Goal: Find contact information

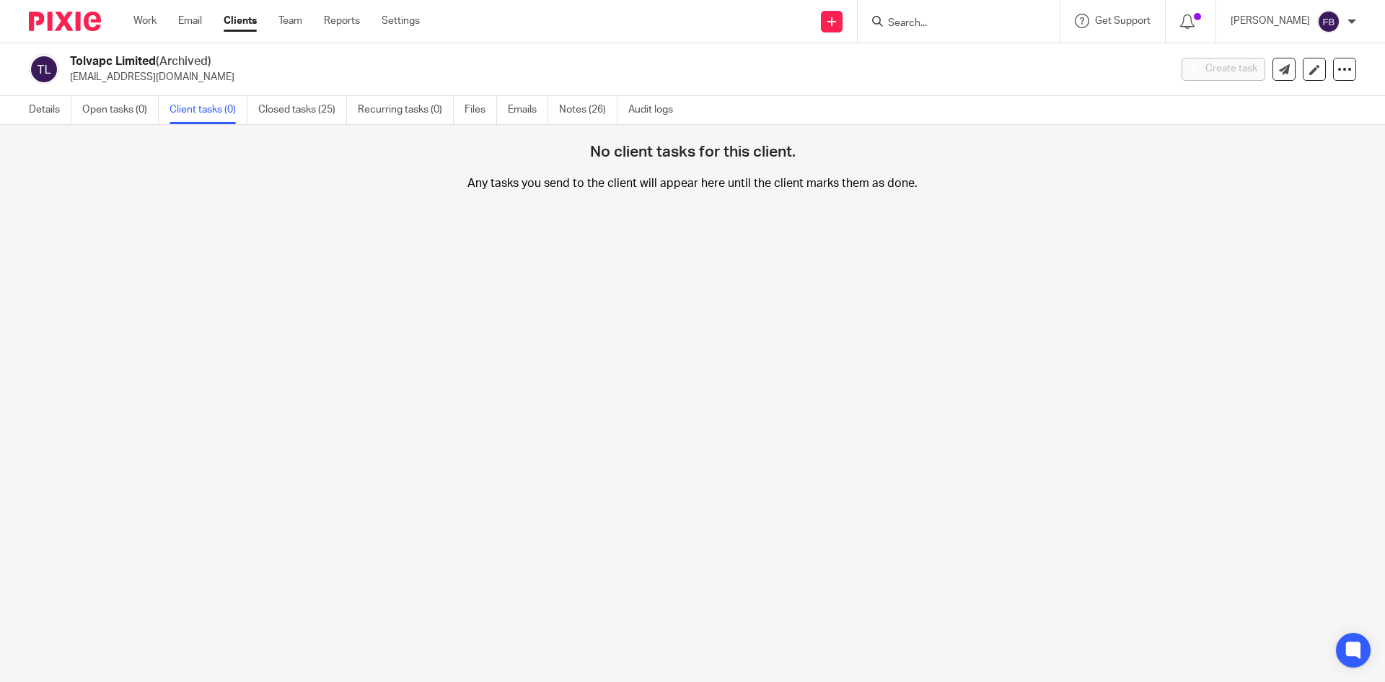
click at [967, 25] on input "Search" at bounding box center [952, 23] width 130 height 13
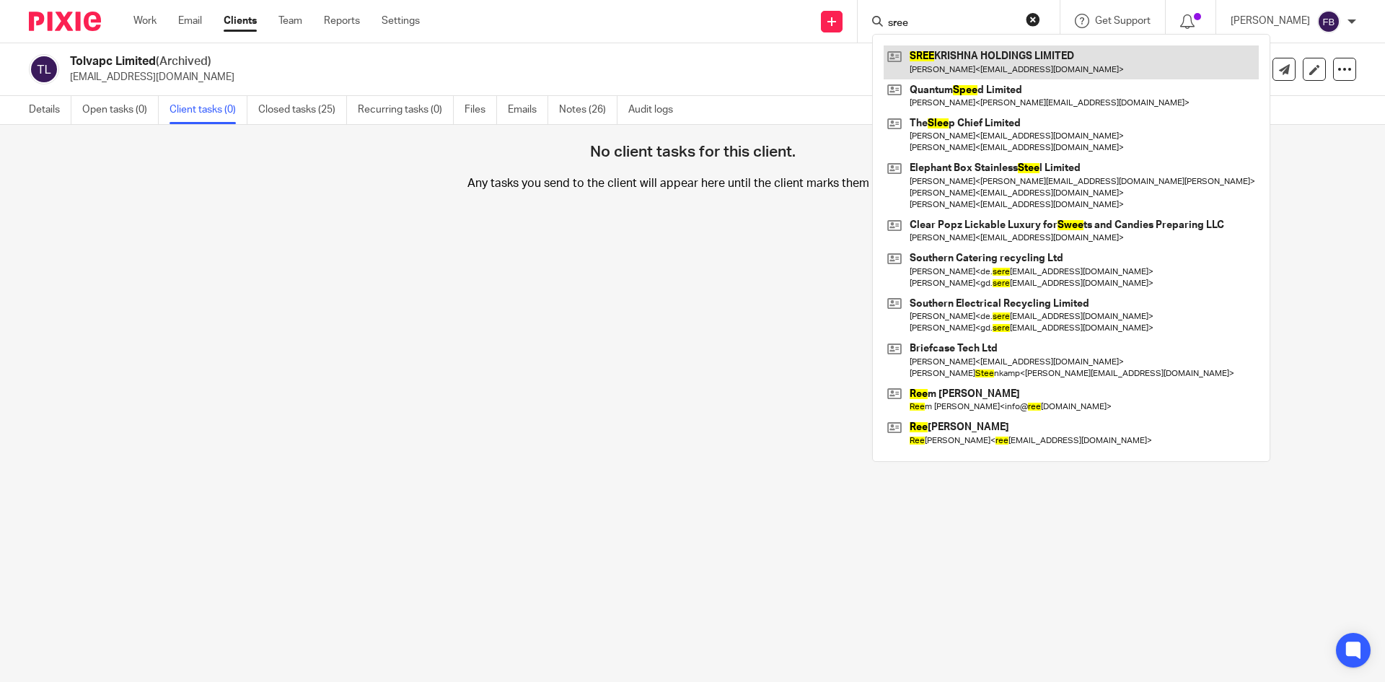
type input "sree"
click at [992, 69] on link at bounding box center [1071, 61] width 375 height 33
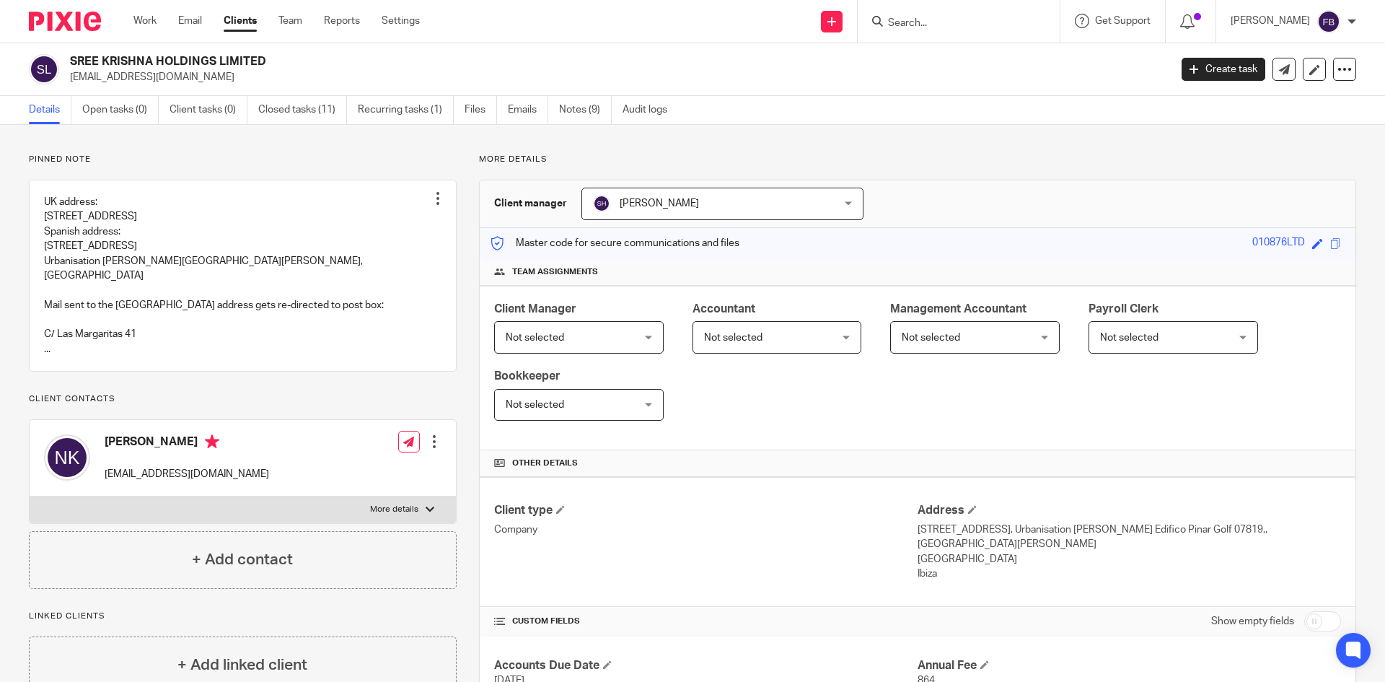
click at [952, 27] on input "Search" at bounding box center [952, 23] width 130 height 13
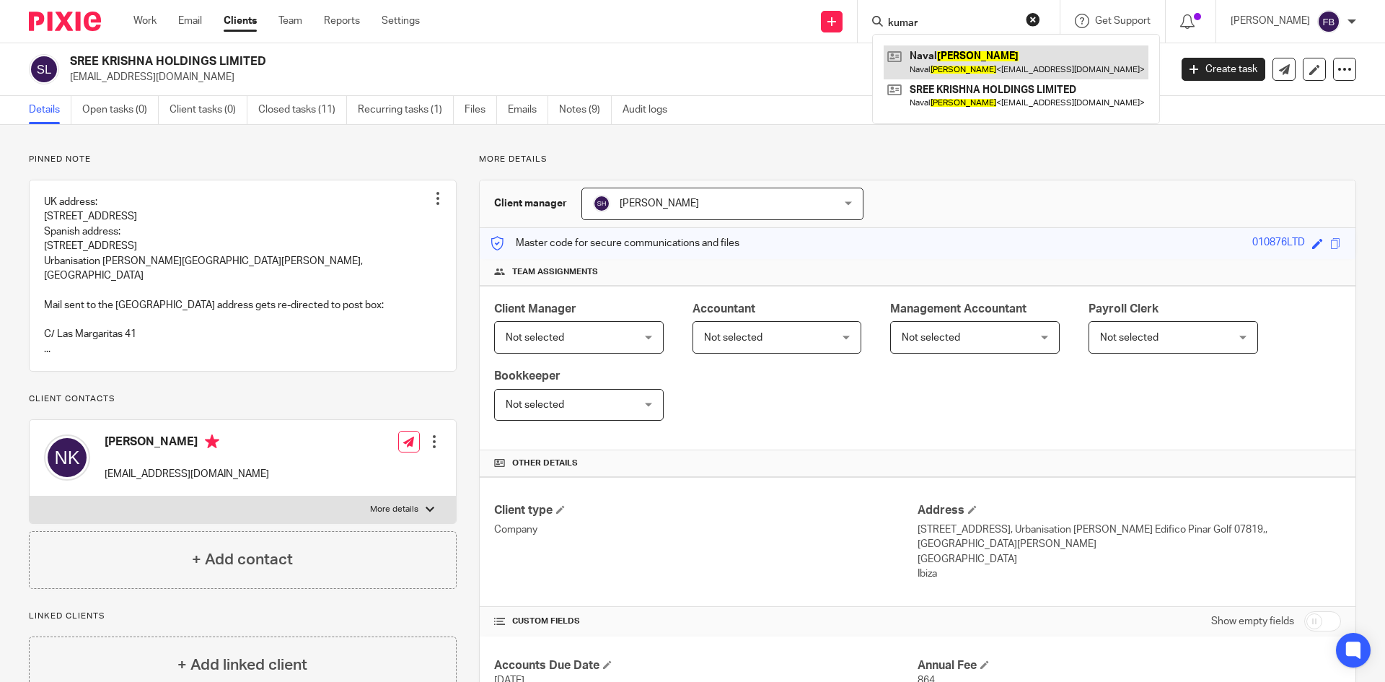
type input "kumar"
click at [966, 58] on link at bounding box center [1016, 61] width 265 height 33
click at [960, 58] on link at bounding box center [1016, 61] width 265 height 33
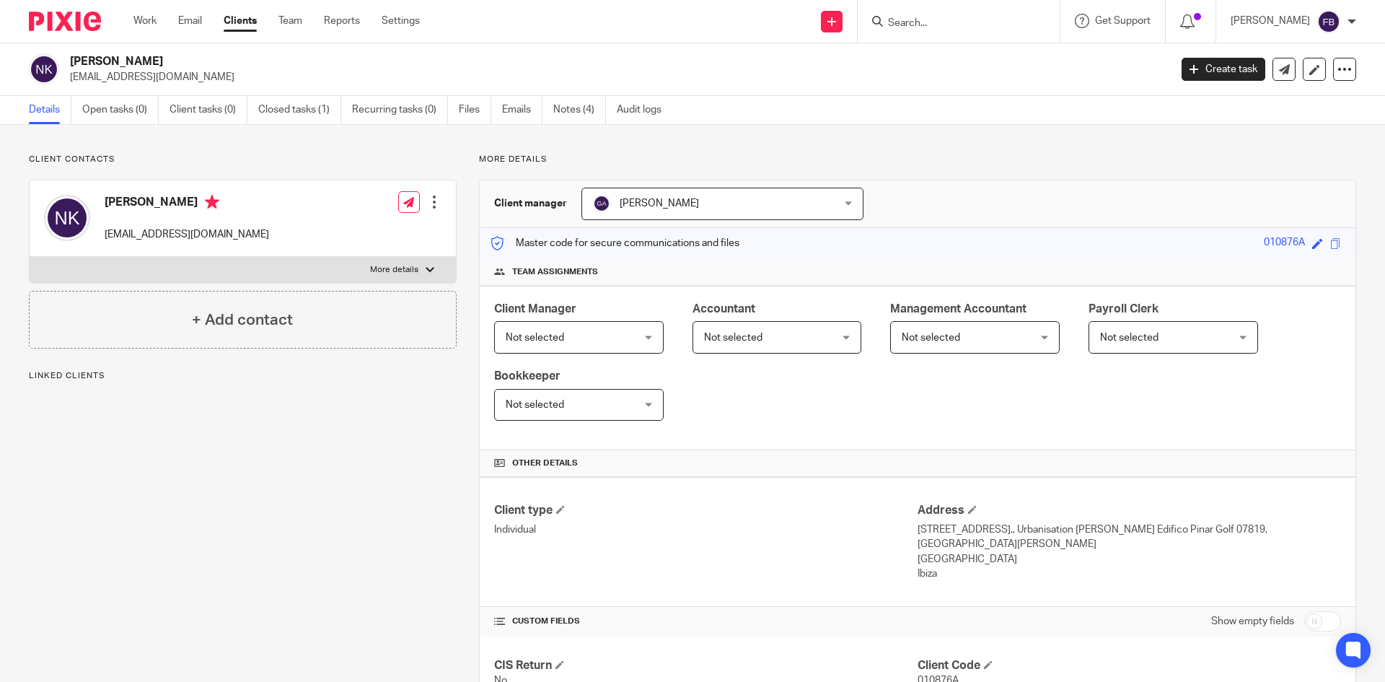
click at [245, 243] on div "[PERSON_NAME] [EMAIL_ADDRESS][DOMAIN_NAME] Edit contact Create client from cont…" at bounding box center [243, 218] width 426 height 76
drag, startPoint x: 173, startPoint y: 241, endPoint x: 103, endPoint y: 242, distance: 70.0
click at [103, 242] on div "[PERSON_NAME] [EMAIL_ADDRESS][DOMAIN_NAME] Edit contact Create client from cont…" at bounding box center [243, 218] width 426 height 76
copy p "[EMAIL_ADDRESS][DOMAIN_NAME]"
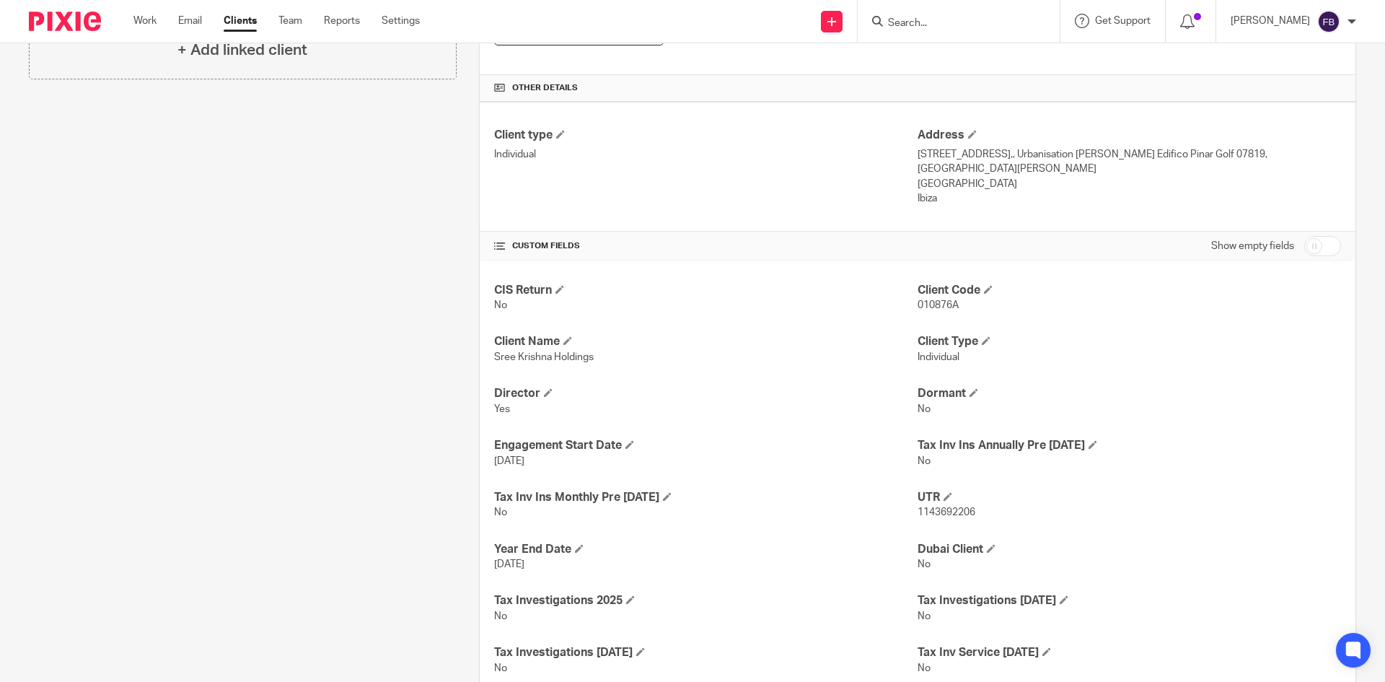
scroll to position [142, 0]
